Goal: Information Seeking & Learning: Check status

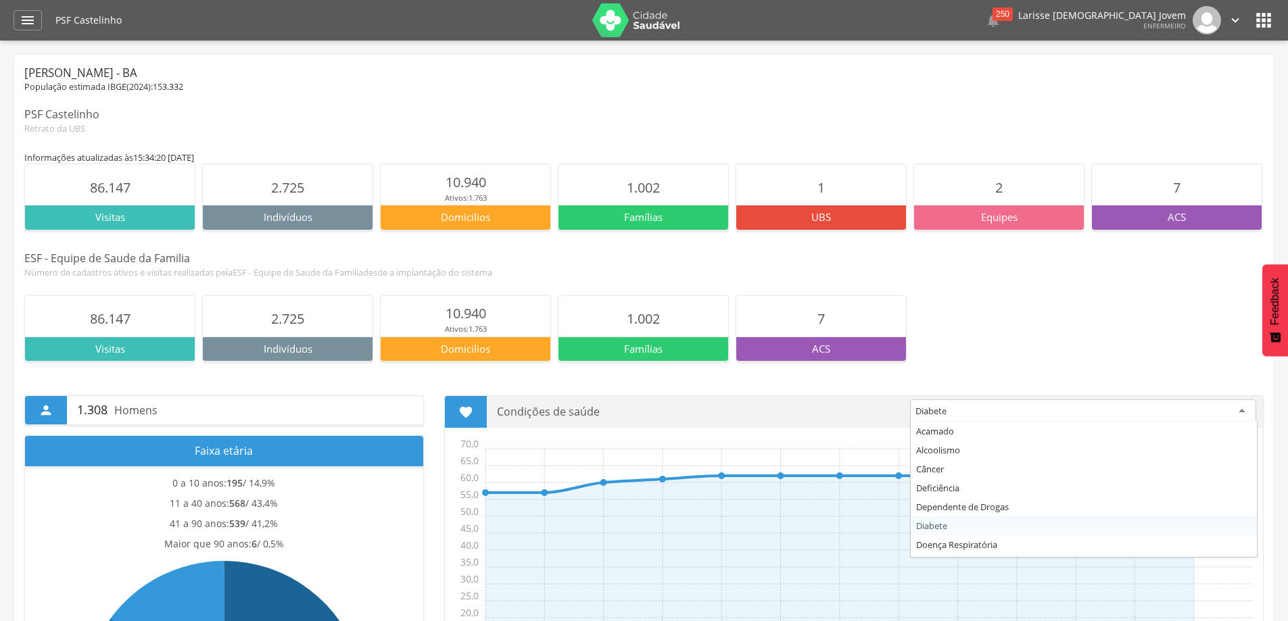
click at [1024, 408] on div "Diabete" at bounding box center [1083, 412] width 346 height 24
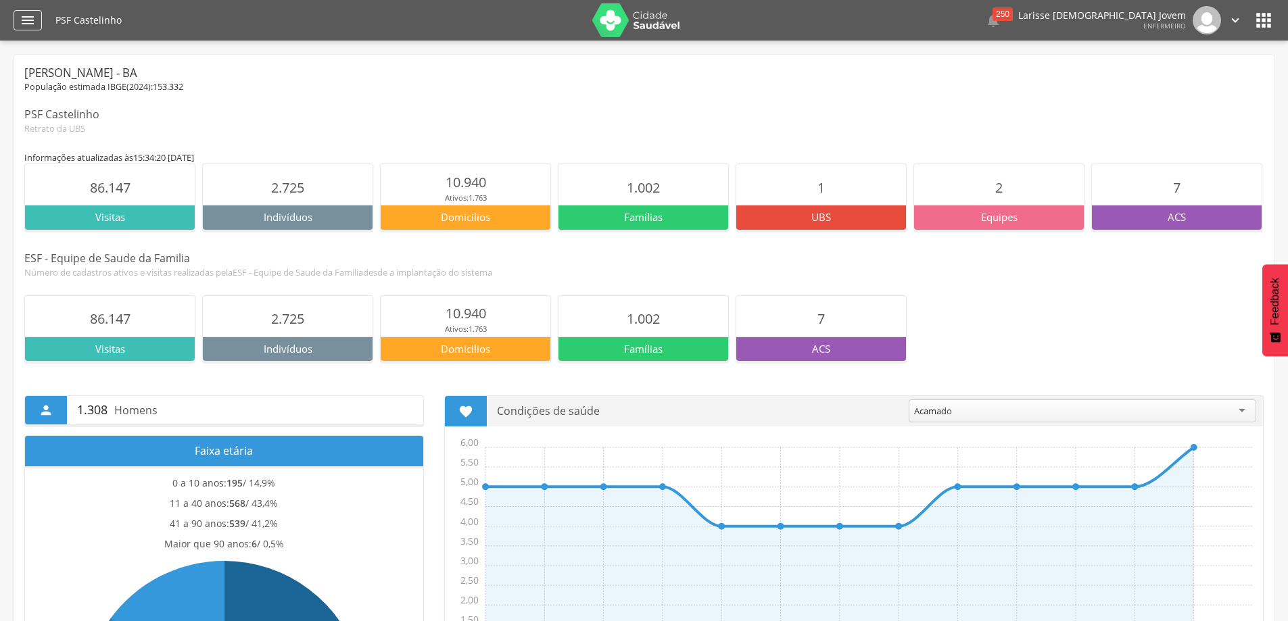
click at [20, 18] on icon "" at bounding box center [28, 20] width 16 height 16
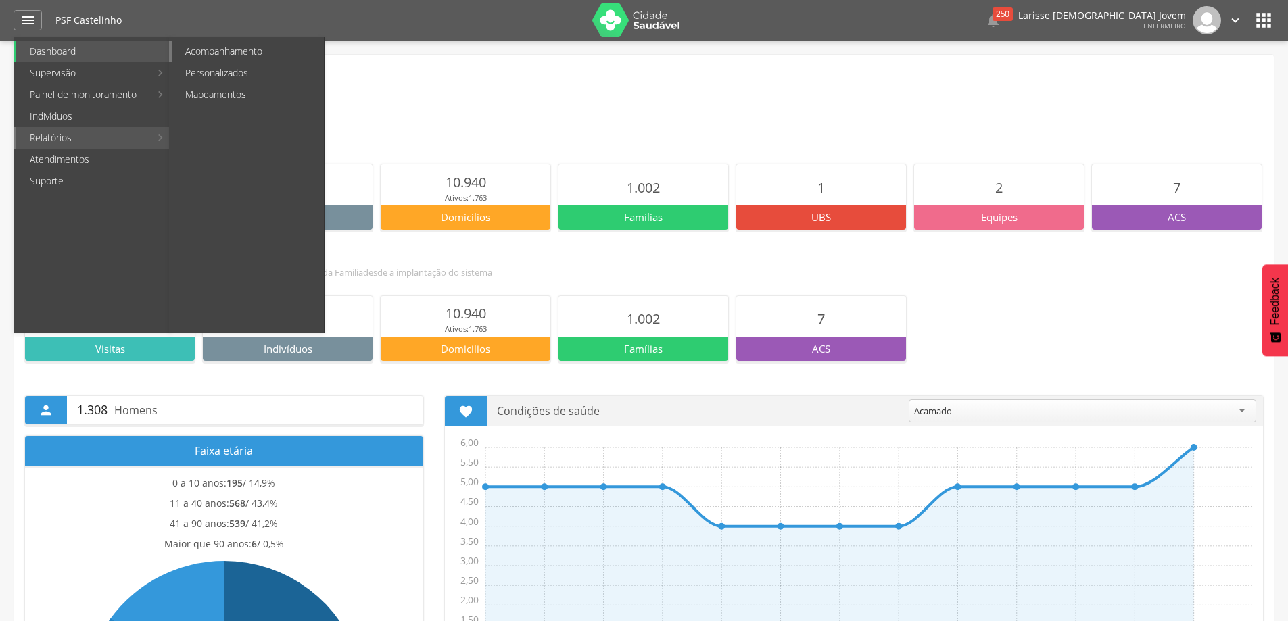
click at [265, 49] on link "Acompanhamento" at bounding box center [248, 52] width 152 height 22
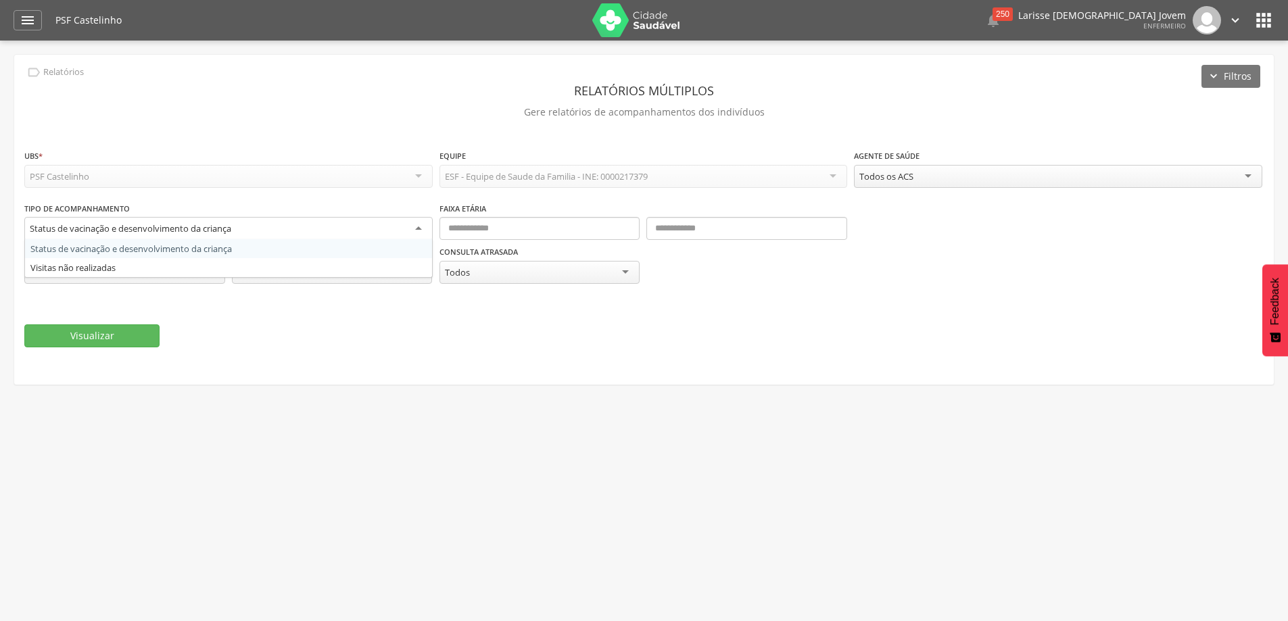
click at [402, 229] on div "Status de vacinação e desenvolvimento da criança" at bounding box center [228, 229] width 408 height 24
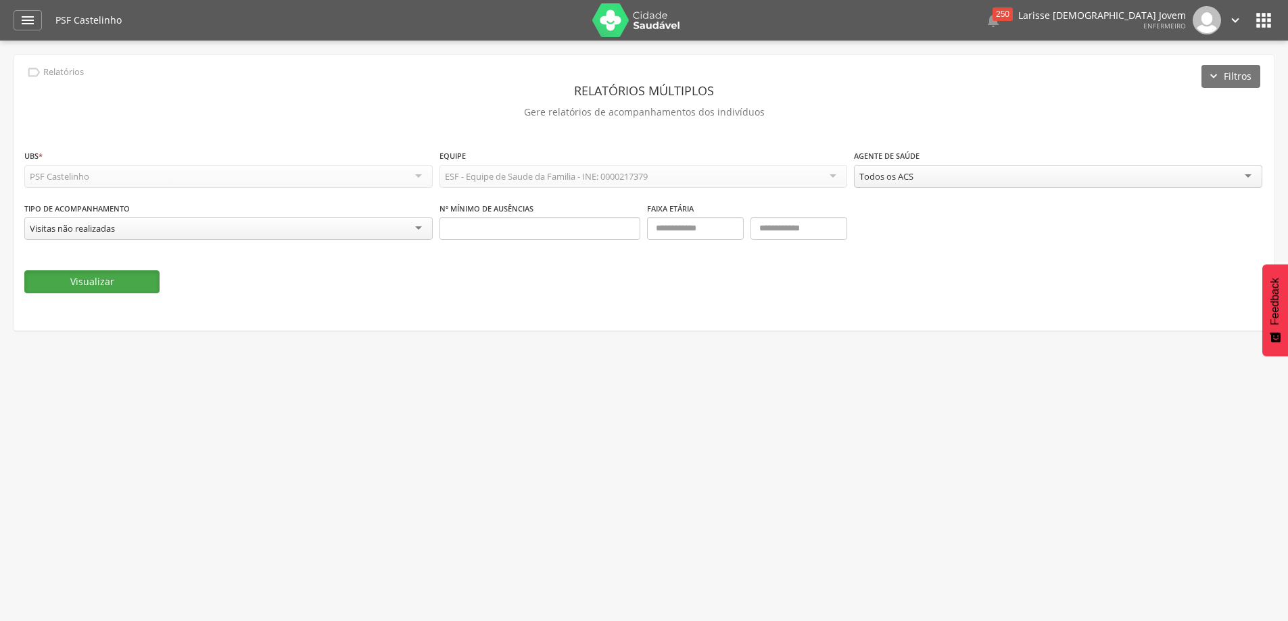
click at [134, 288] on button "Visualizar" at bounding box center [91, 281] width 135 height 23
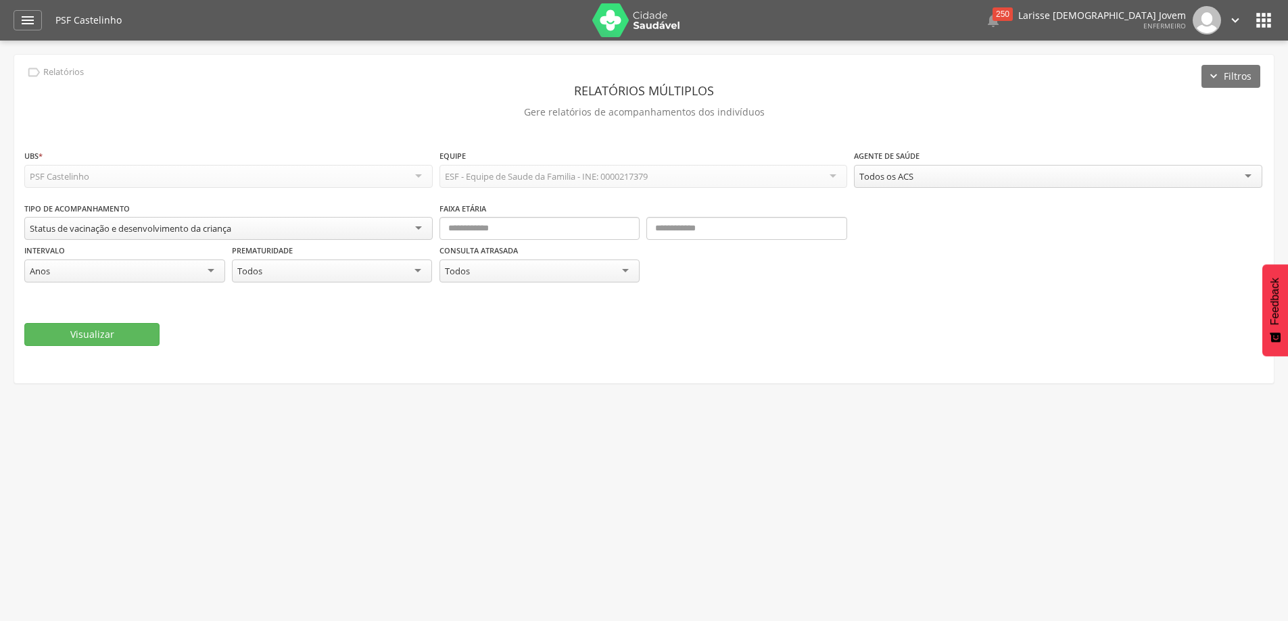
click at [410, 268] on div "Todos" at bounding box center [332, 271] width 201 height 23
click at [490, 498] on div " Supervisão  Distritos  Ubs Coordenador: - Teixeira de Freitas / BA Interval…" at bounding box center [644, 351] width 1288 height 621
click at [269, 216] on div "**********" at bounding box center [228, 222] width 408 height 43
click at [258, 237] on div "Status de vacinação e desenvolvimento da criança" at bounding box center [228, 228] width 408 height 23
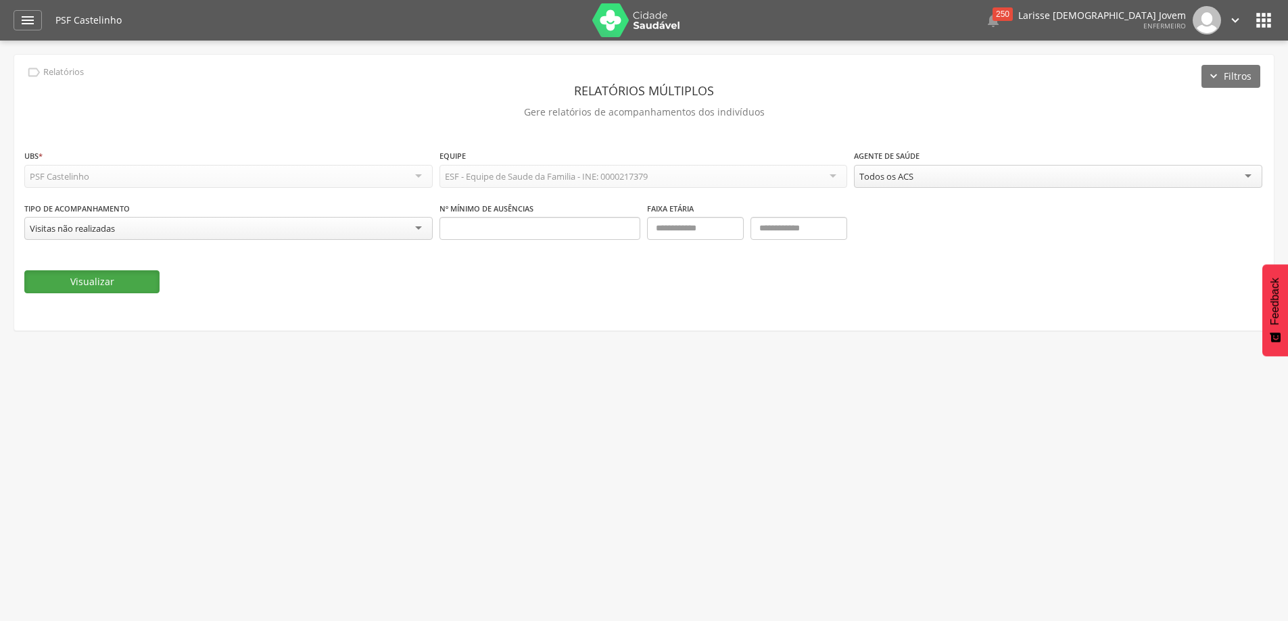
click at [124, 291] on button "Visualizar" at bounding box center [91, 281] width 135 height 23
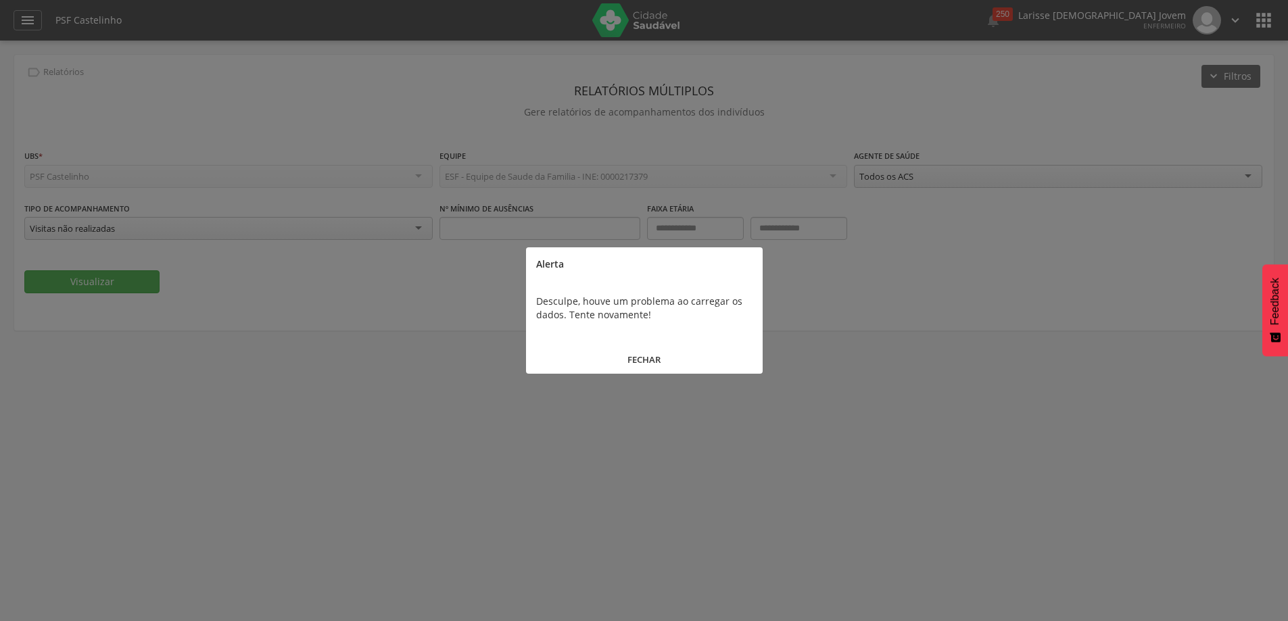
click at [682, 348] on button "FECHAR" at bounding box center [644, 360] width 237 height 29
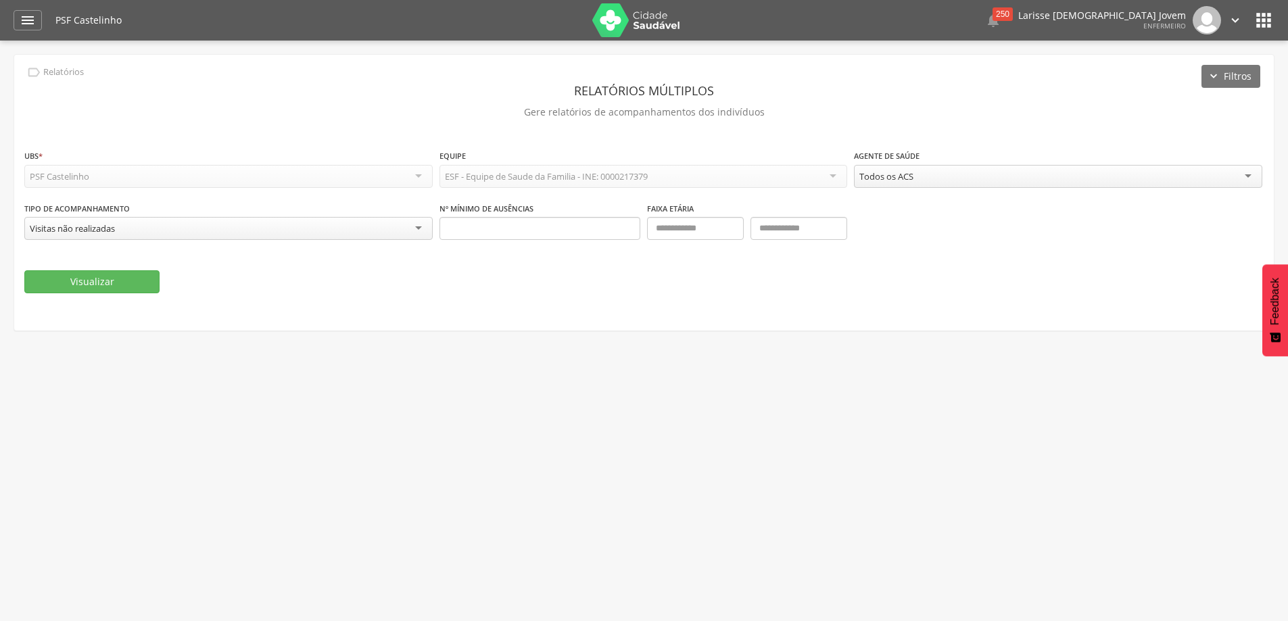
click at [27, 30] on div " Dashboard Supervisão Produtividade Mapa da Cidade App desatualizado Última si…" at bounding box center [644, 20] width 1261 height 41
click at [28, 23] on icon "" at bounding box center [28, 20] width 16 height 16
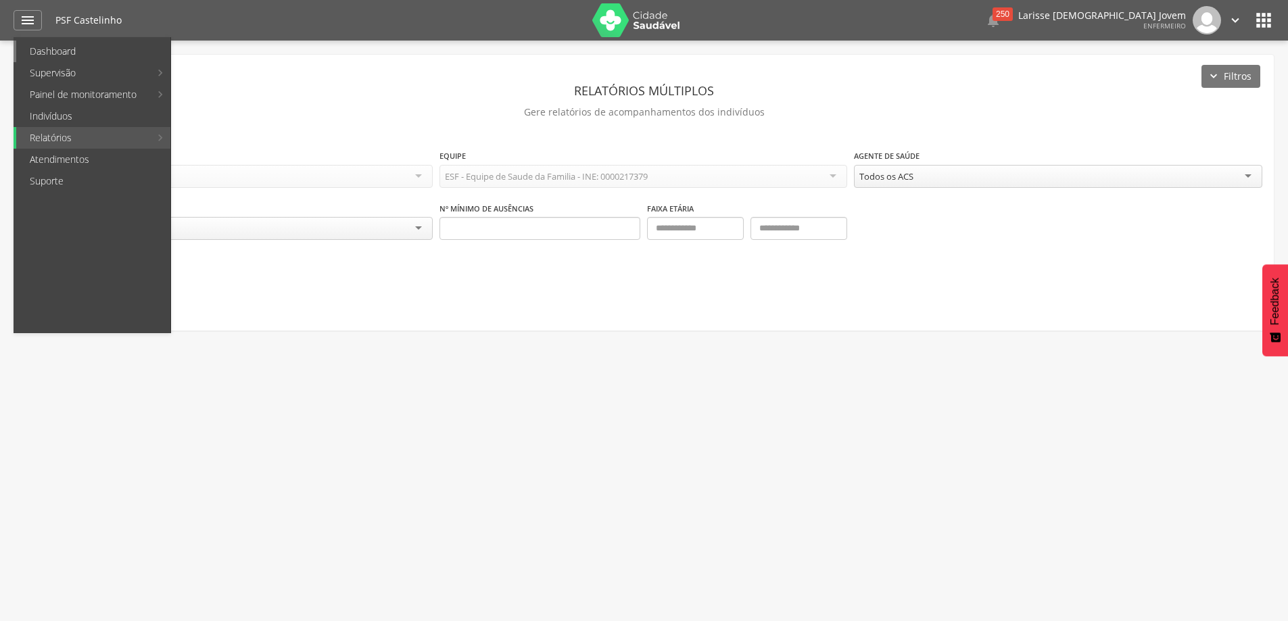
click at [47, 50] on link "Dashboard" at bounding box center [93, 52] width 154 height 22
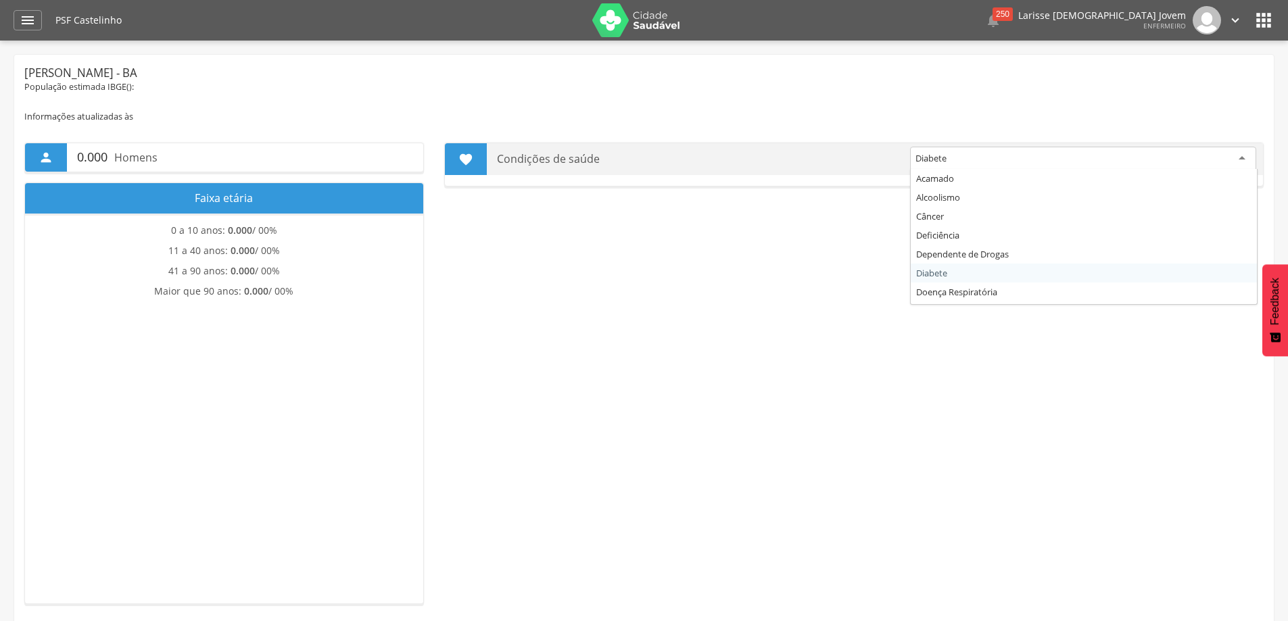
click at [1011, 151] on div "Diabete" at bounding box center [1083, 159] width 346 height 24
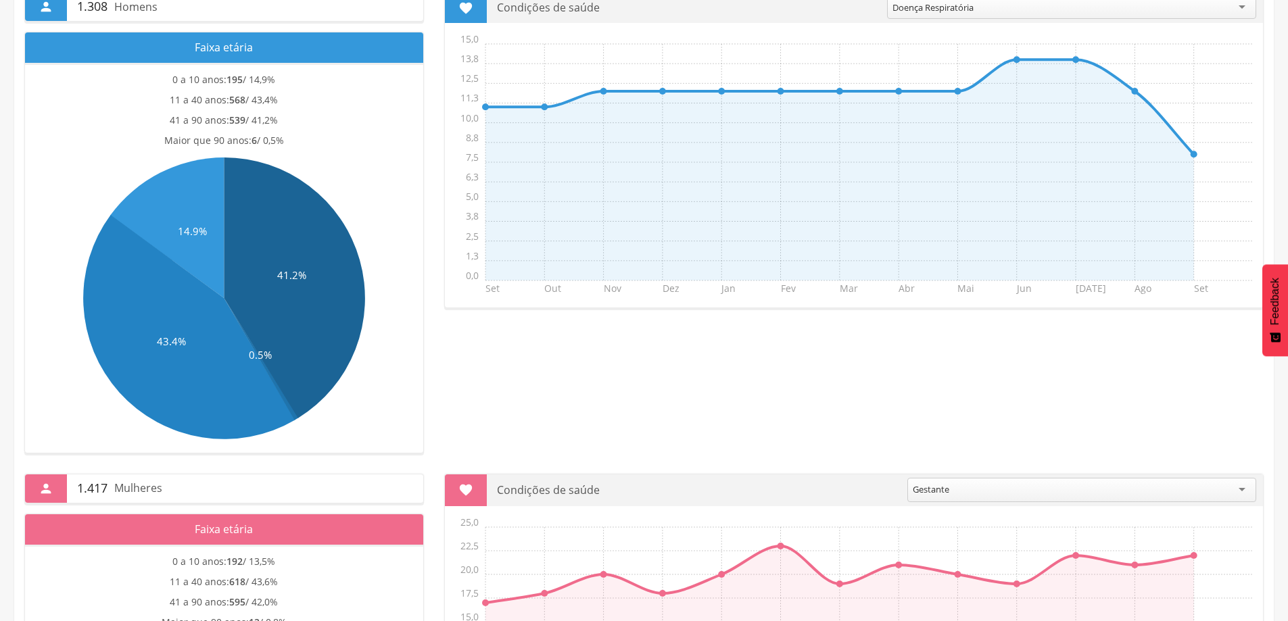
scroll to position [66, 0]
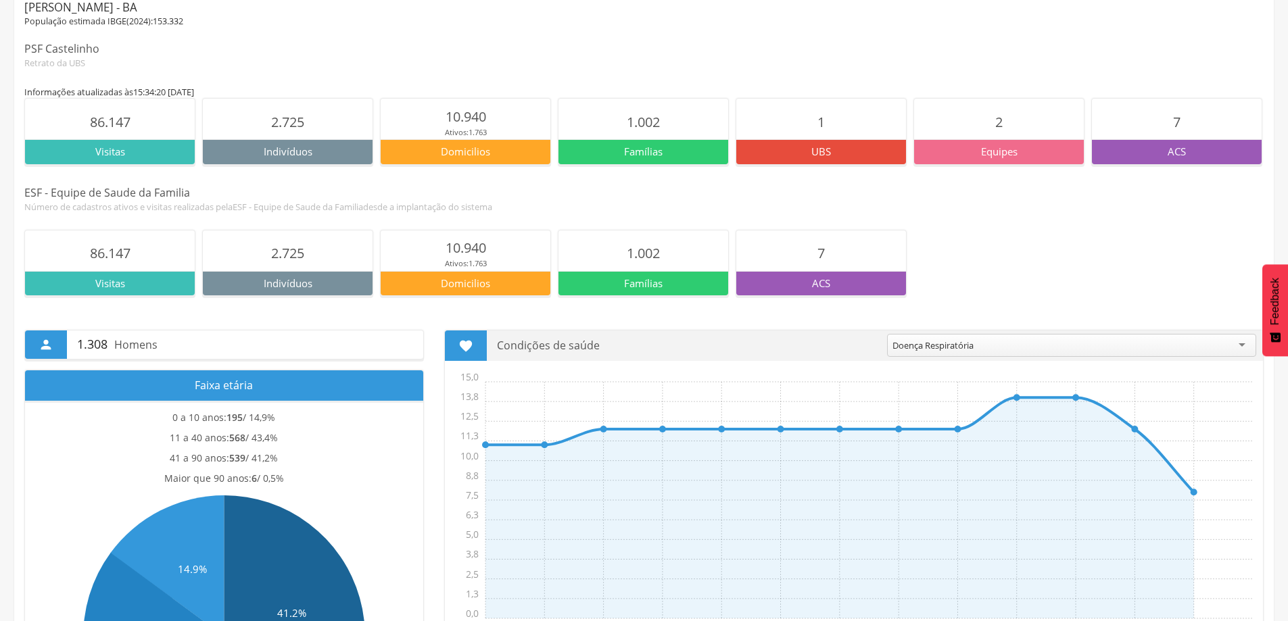
click at [1012, 350] on div "Doença Respiratória" at bounding box center [1071, 345] width 369 height 23
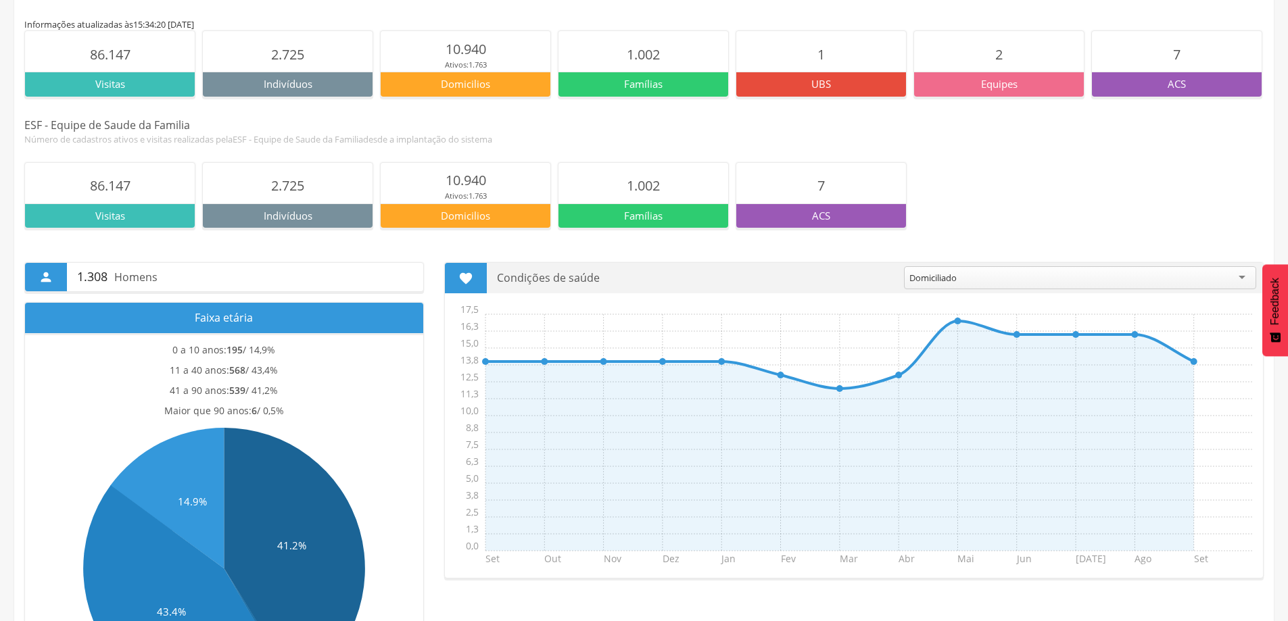
scroll to position [0, 0]
